Goal: Navigation & Orientation: Find specific page/section

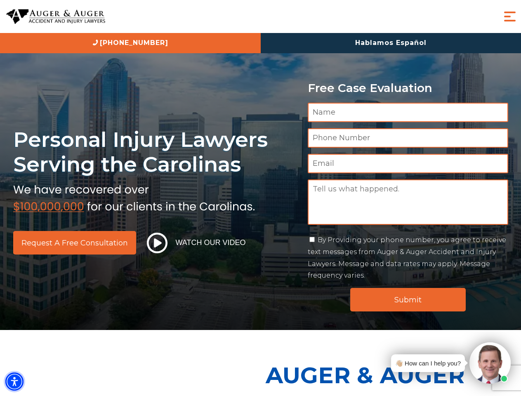
click at [14, 382] on img "Accessibility Menu" at bounding box center [14, 382] width 18 height 18
